Goal: Information Seeking & Learning: Learn about a topic

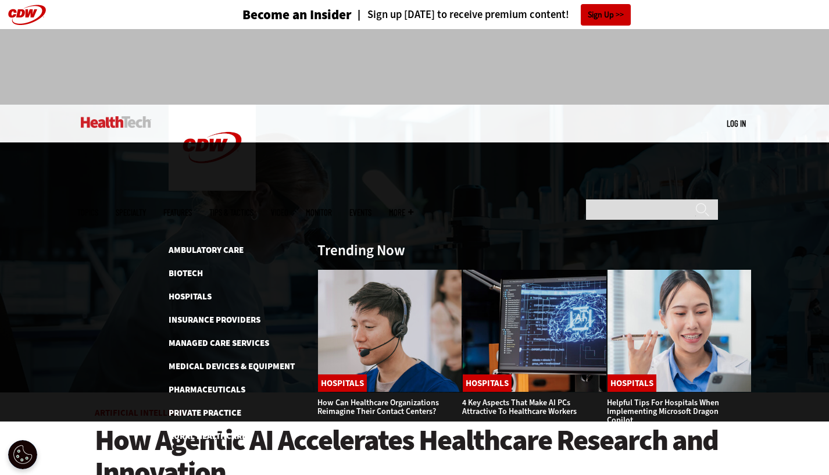
click at [146, 208] on span "Specialty" at bounding box center [131, 212] width 30 height 9
click at [191, 244] on link "Ambulatory Care" at bounding box center [206, 250] width 75 height 12
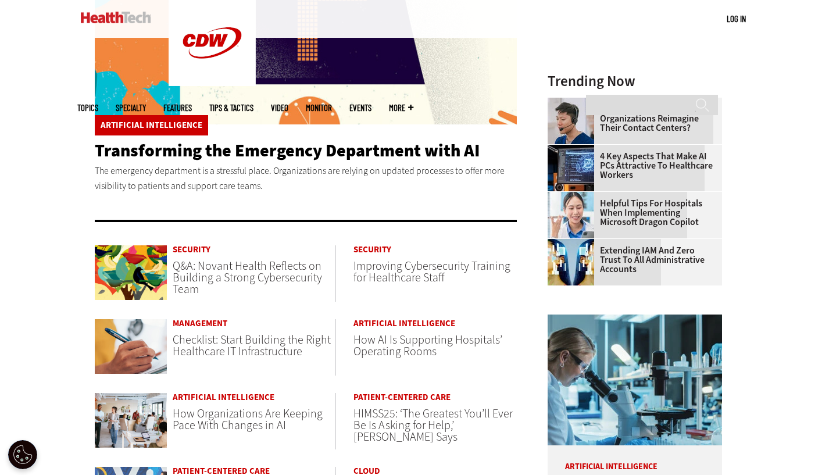
scroll to position [407, 0]
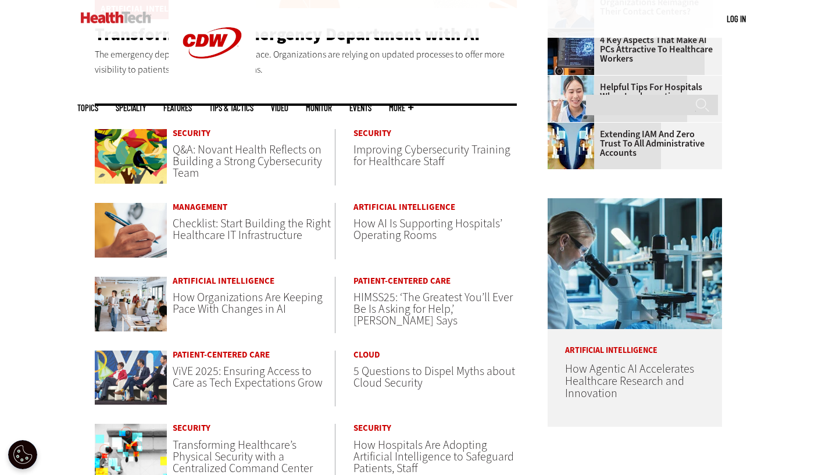
click at [251, 158] on span "Q&A: Novant Health Reflects on Building a Strong Cybersecurity Team" at bounding box center [247, 161] width 149 height 39
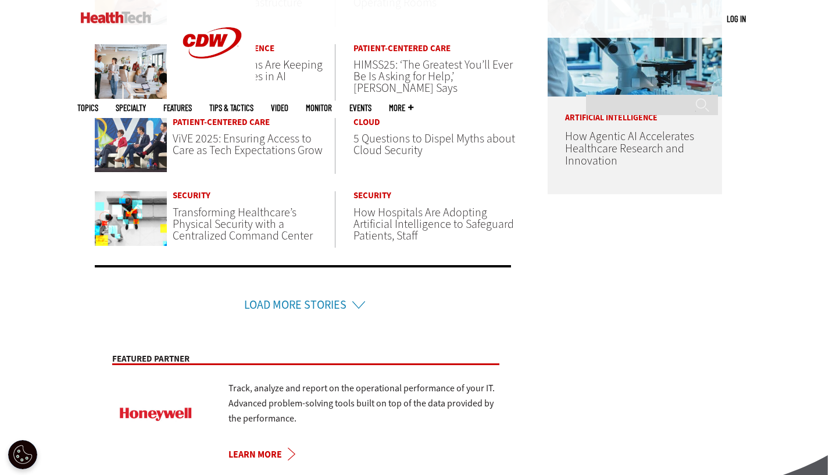
scroll to position [697, 0]
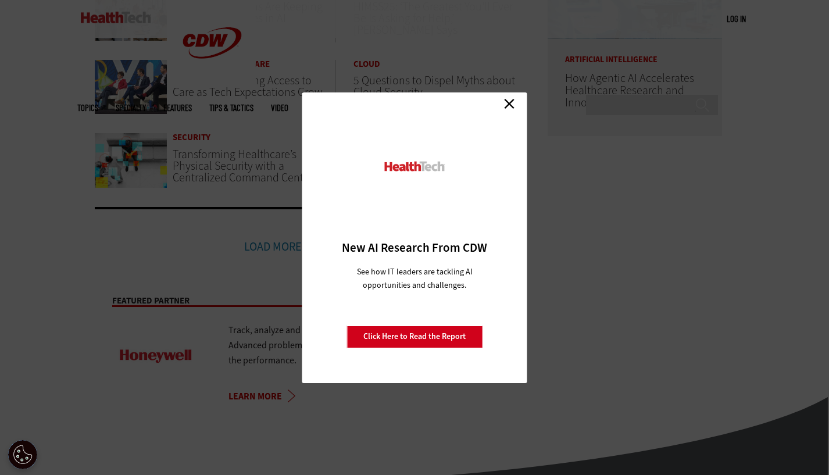
click at [510, 102] on link "Close" at bounding box center [508, 103] width 17 height 17
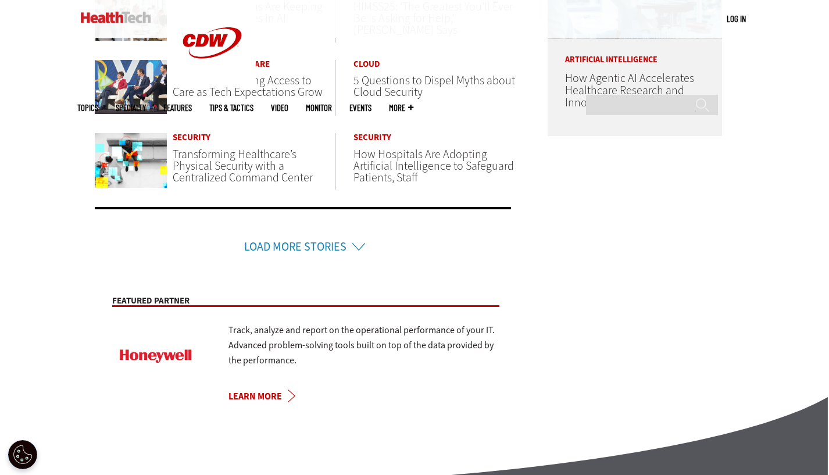
scroll to position [756, 0]
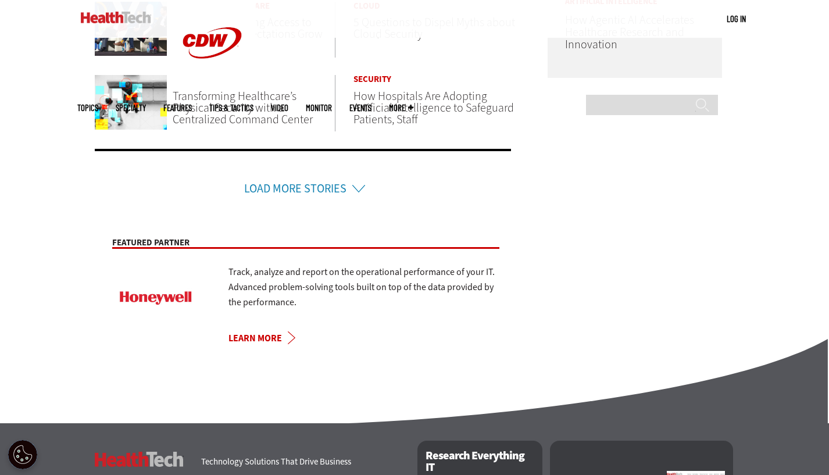
click at [353, 185] on li "Load More Stories" at bounding box center [303, 173] width 416 height 49
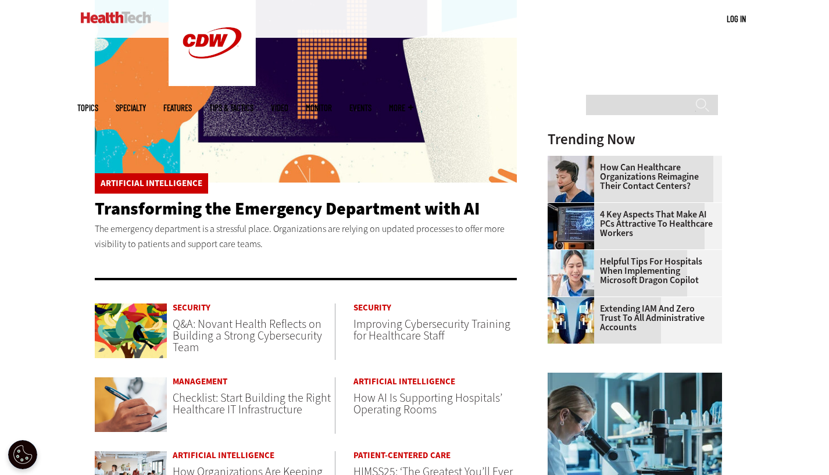
scroll to position [0, 0]
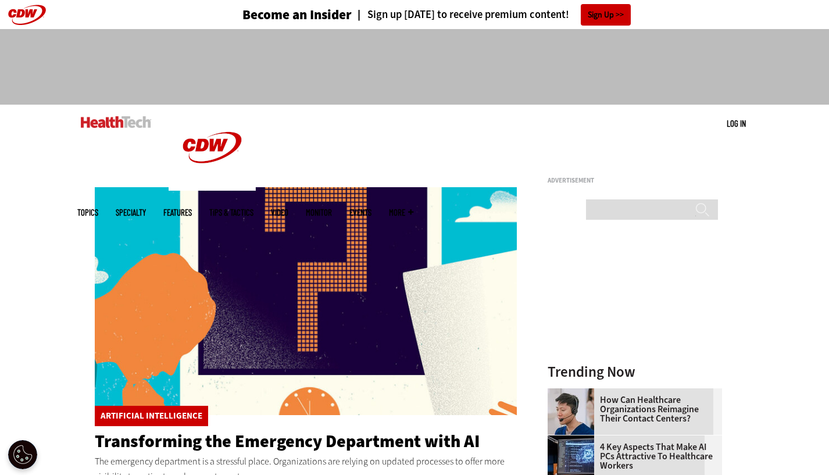
click at [431, 194] on ul "Topics Specialty Features Tips & Tactics Video MonITor Events More Search" at bounding box center [253, 213] width 353 height 38
click at [413, 208] on span "More" at bounding box center [401, 212] width 24 height 9
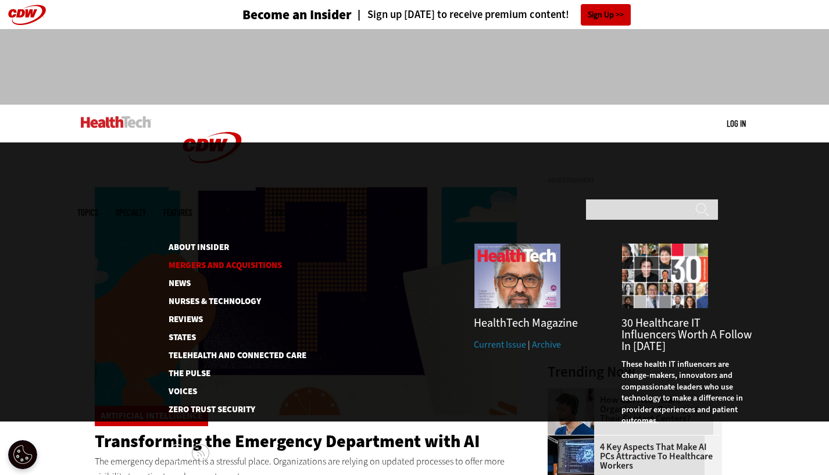
click at [271, 261] on link "Mergers and Acquisitions" at bounding box center [228, 265] width 119 height 9
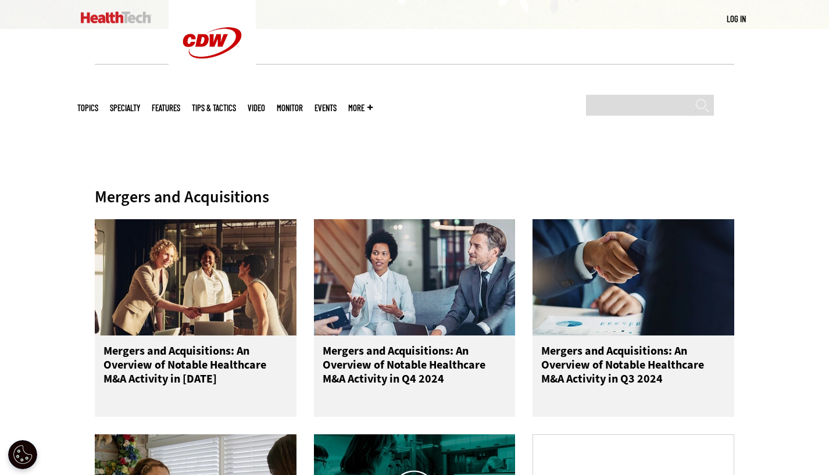
scroll to position [407, 0]
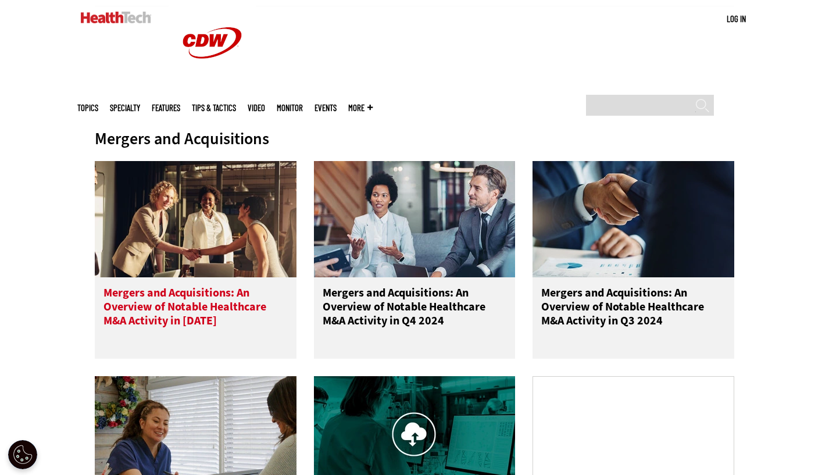
click at [204, 292] on h3 "Mergers and Acquisitions: An Overview of Notable Healthcare M&A Activity in 2025" at bounding box center [195, 309] width 184 height 46
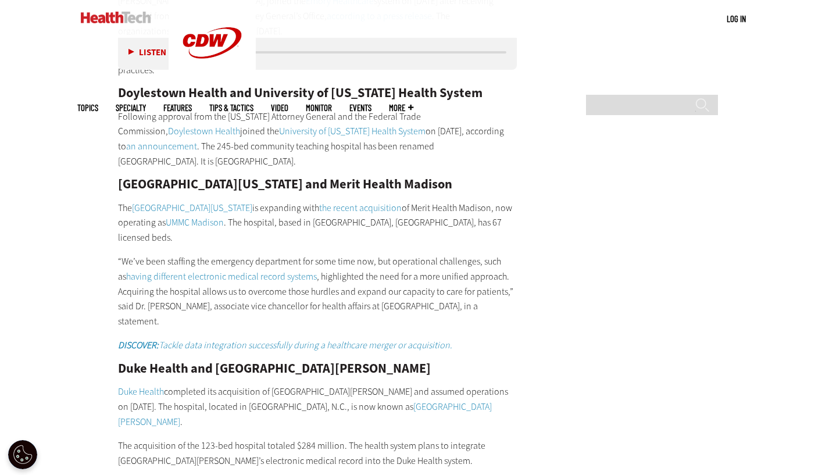
scroll to position [1976, 0]
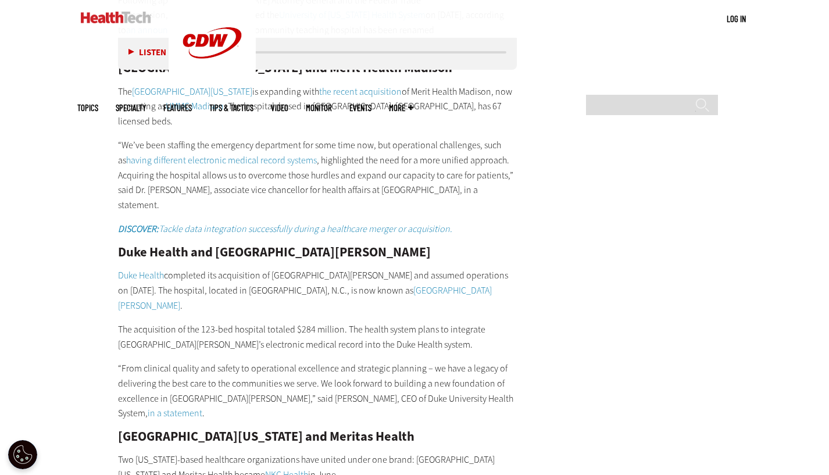
click at [100, 12] on img at bounding box center [116, 18] width 70 height 12
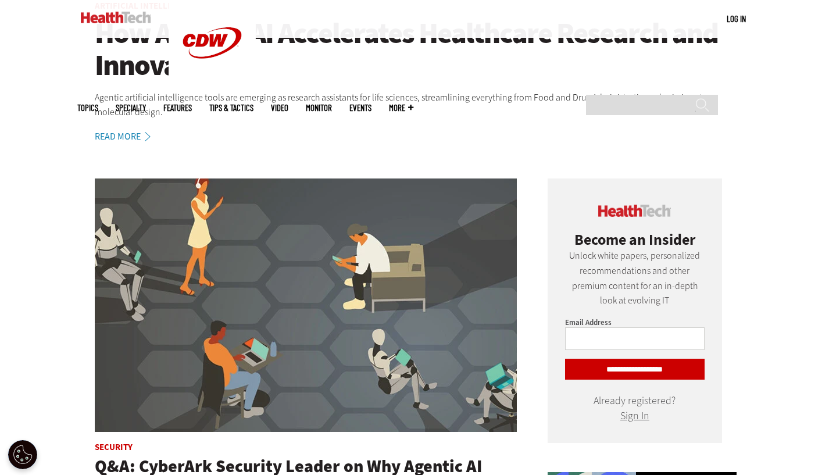
scroll to position [291, 0]
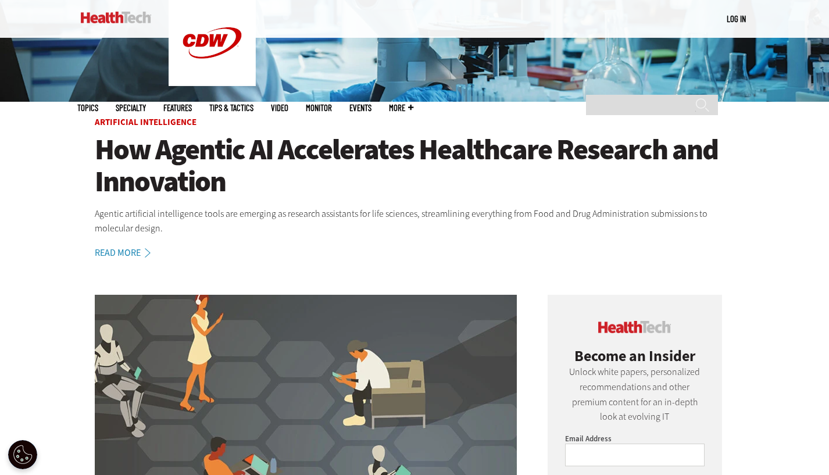
click at [181, 159] on h1 "How Agentic AI Accelerates Healthcare Research and Innovation" at bounding box center [414, 166] width 639 height 64
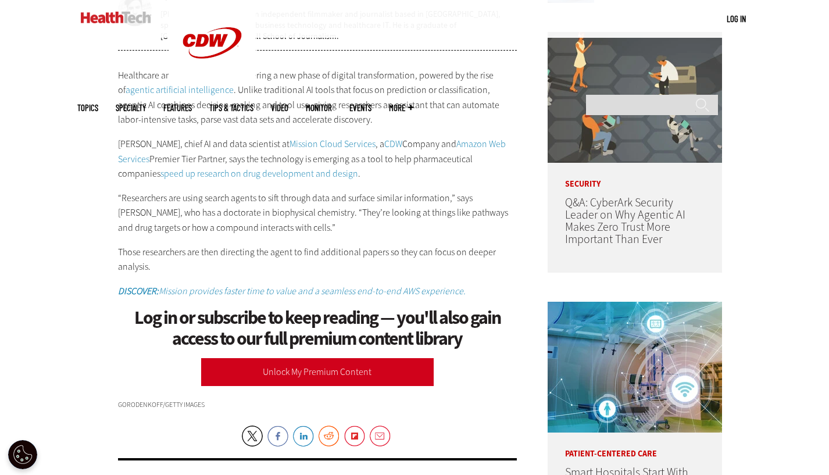
scroll to position [753, 0]
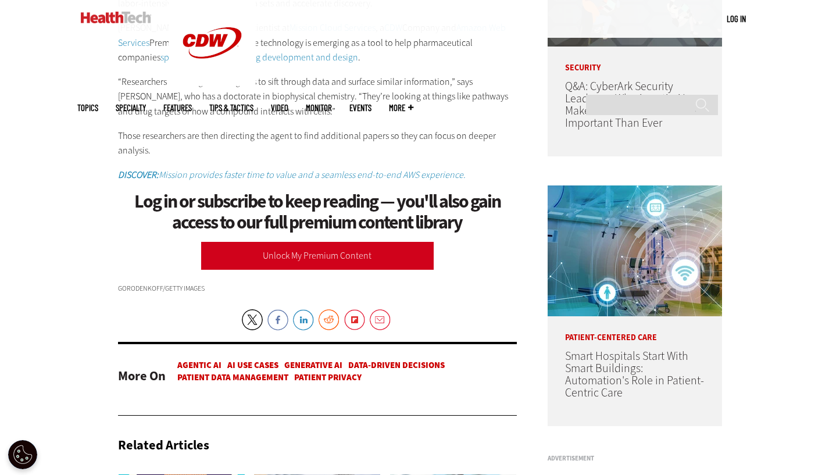
click at [406, 252] on link "Unlock My Premium Content" at bounding box center [317, 256] width 232 height 28
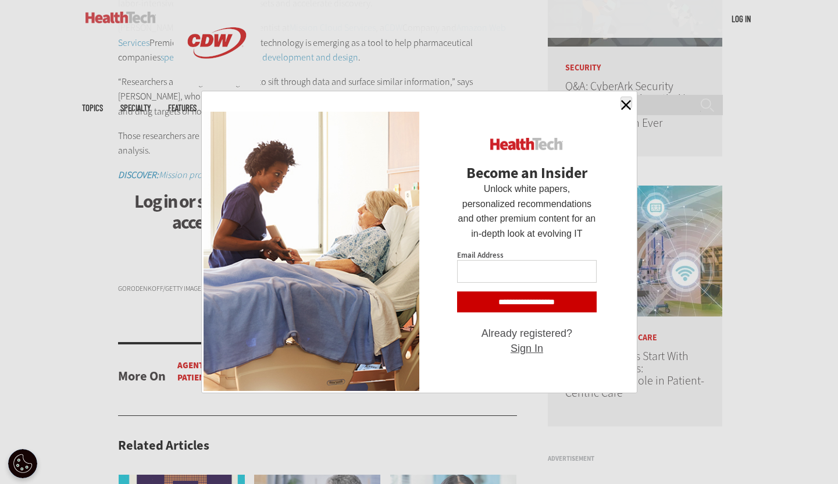
click at [617, 96] on div "Become an Insider Close" at bounding box center [418, 102] width 431 height 19
click at [622, 101] on span "button" at bounding box center [626, 105] width 10 height 10
